Goal: Entertainment & Leisure: Consume media (video, audio)

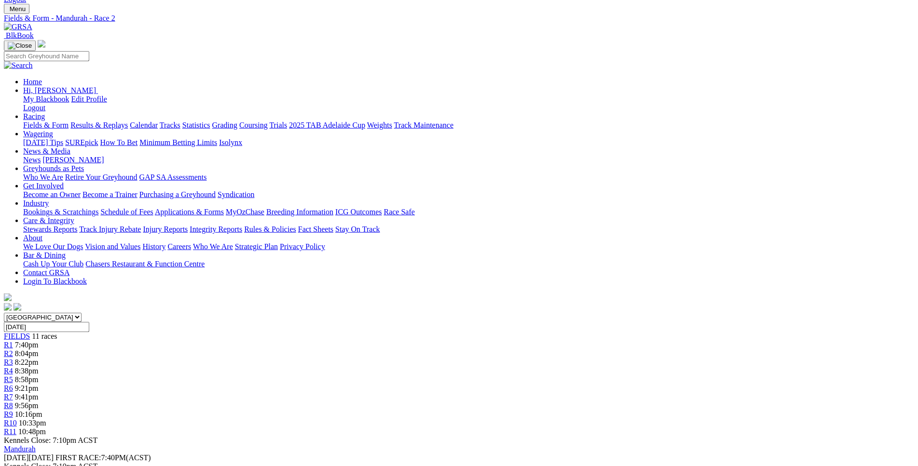
scroll to position [45, 0]
click at [229, 340] on div "R1 7:40pm" at bounding box center [459, 344] width 910 height 9
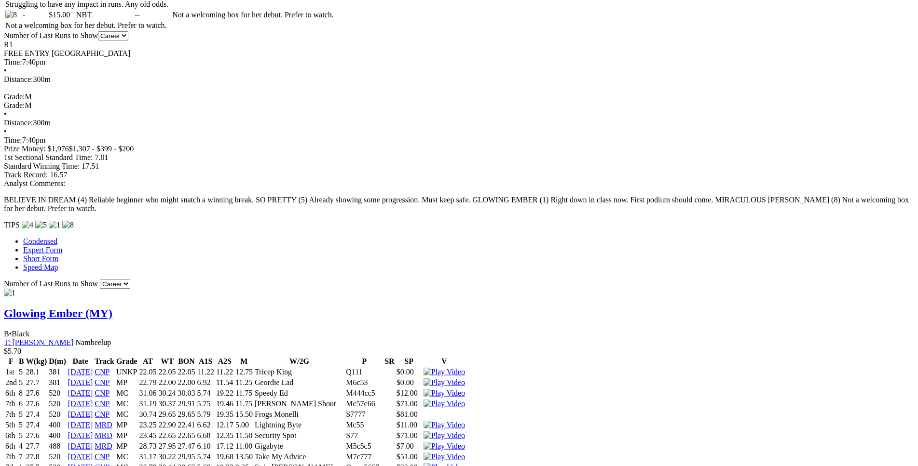
scroll to position [737, 0]
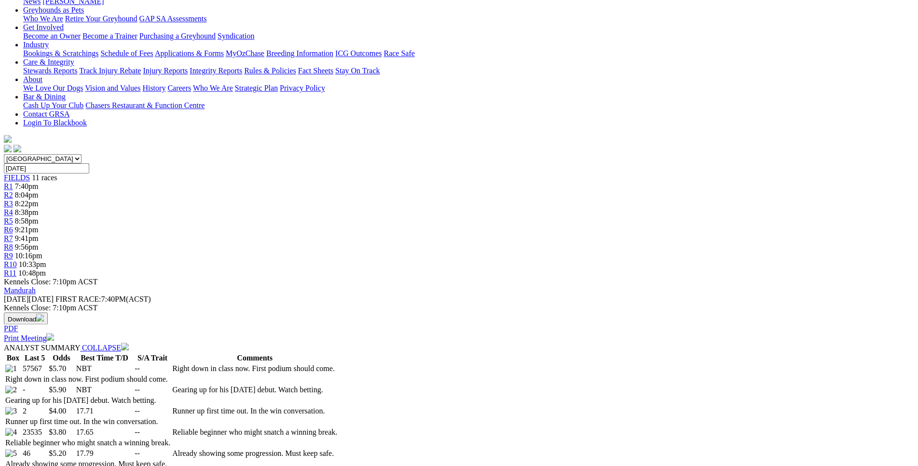
scroll to position [0, 0]
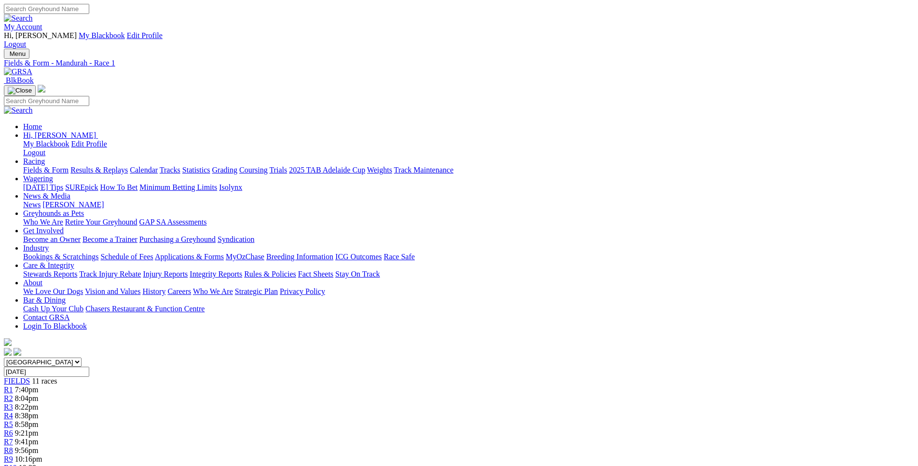
click at [39, 394] on span "8:04pm" at bounding box center [27, 398] width 24 height 8
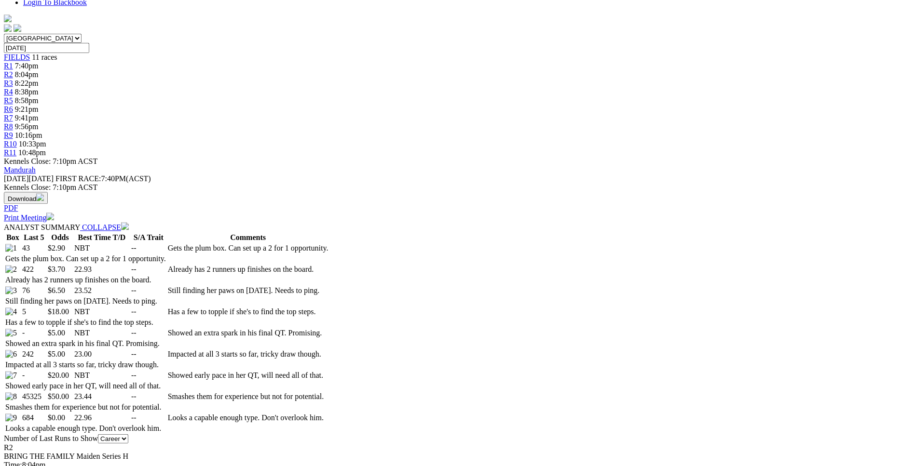
scroll to position [344, 0]
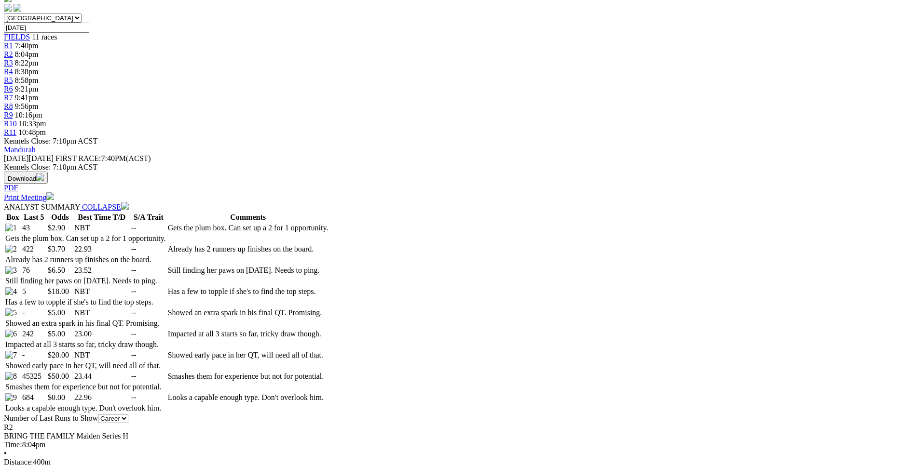
drag, startPoint x: 184, startPoint y: 228, endPoint x: 570, endPoint y: 252, distance: 387.5
copy table "F B W(kg) D(m) Date Track Grade AT WT BON A1S A2S M W/2G P SR SP V 1st 5 33.8 3…"
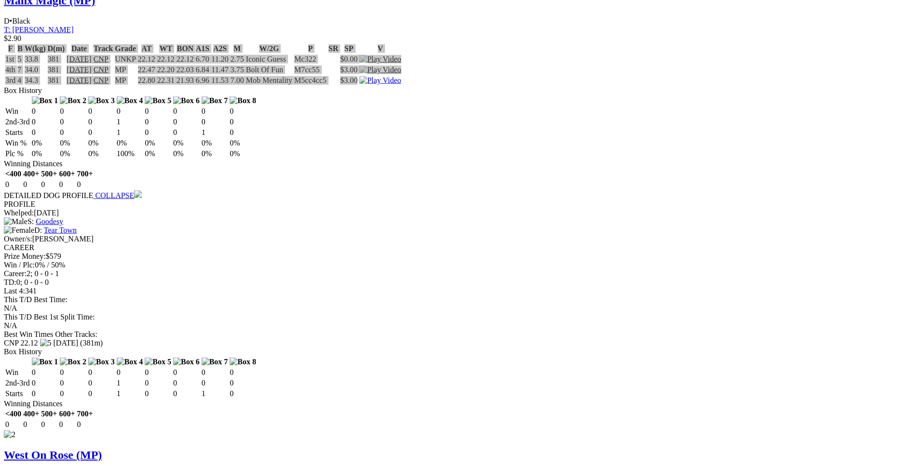
scroll to position [1033, 0]
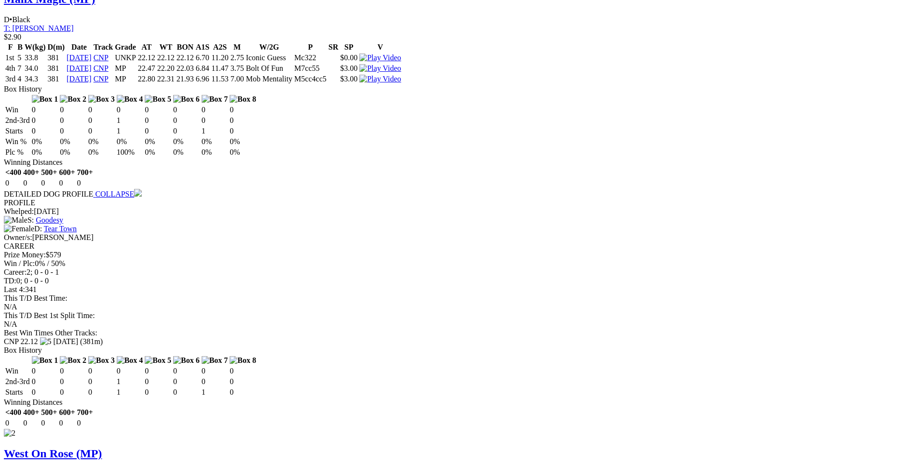
drag, startPoint x: 139, startPoint y: 95, endPoint x: 570, endPoint y: 125, distance: 432.2
copy table "F B W(kg) D(m) Date Track Grade AT WT BON A1S A2S M W/2G P SR SP V 5th 1 31.3 3…"
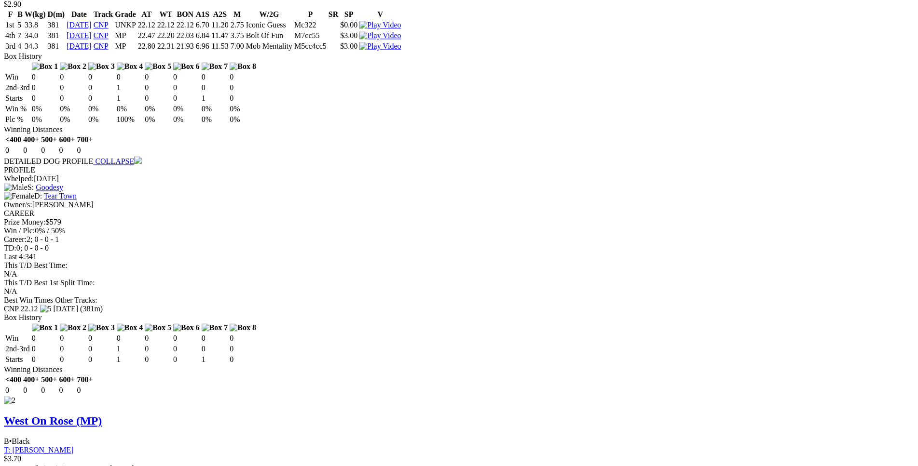
scroll to position [1181, 0]
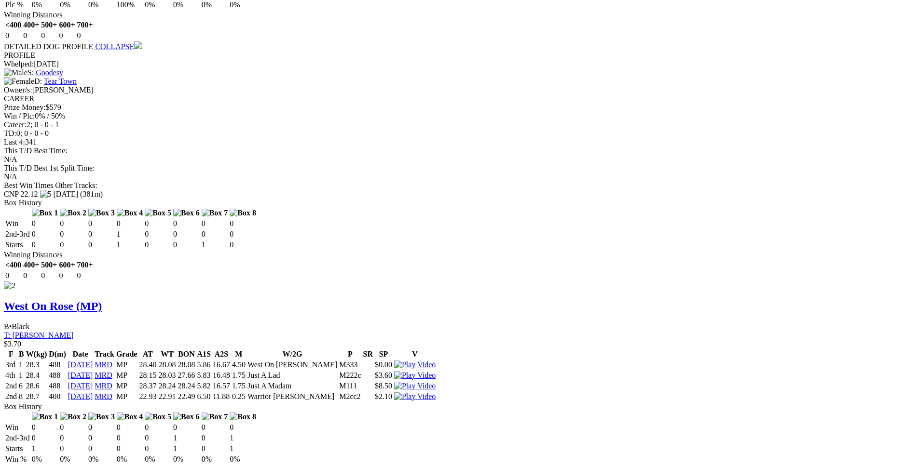
drag, startPoint x: 145, startPoint y: 225, endPoint x: 579, endPoint y: 233, distance: 434.1
copy table "F B W(kg) D(m) Date Track Grade AT WT BON A1S A2S M W/2G P SR SP V 2nd 7 26.7 3…"
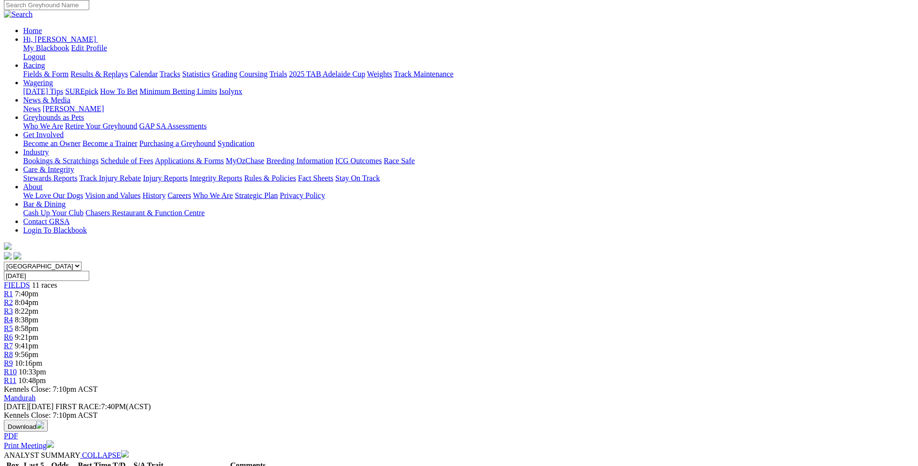
scroll to position [0, 0]
